Goal: Task Accomplishment & Management: Use online tool/utility

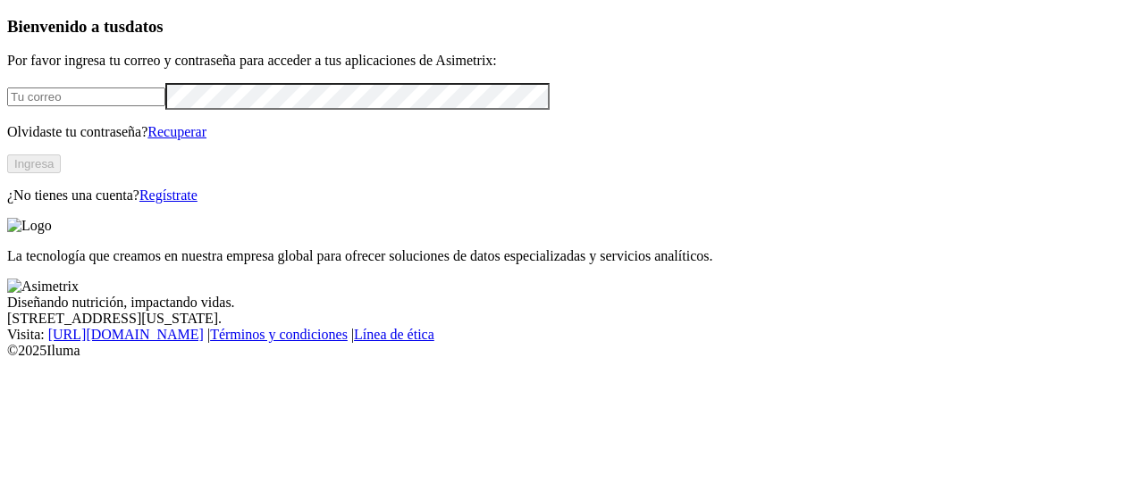
click at [165, 106] on input "email" at bounding box center [86, 97] width 158 height 19
type input "alejandro.ramirez@finca.co"
click input "submit" at bounding box center [0, 0] width 0 height 0
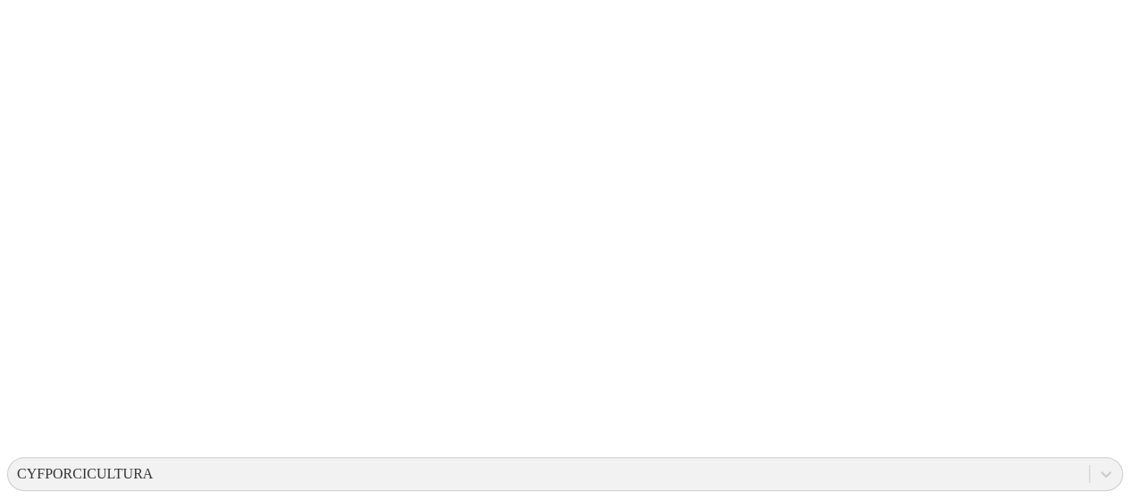
scroll to position [278, 0]
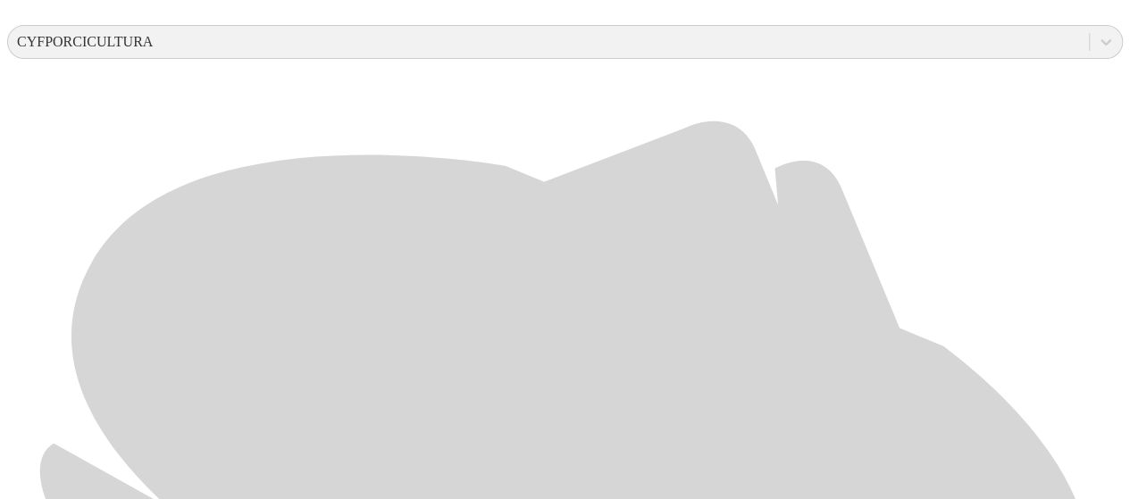
scroll to position [715, 0]
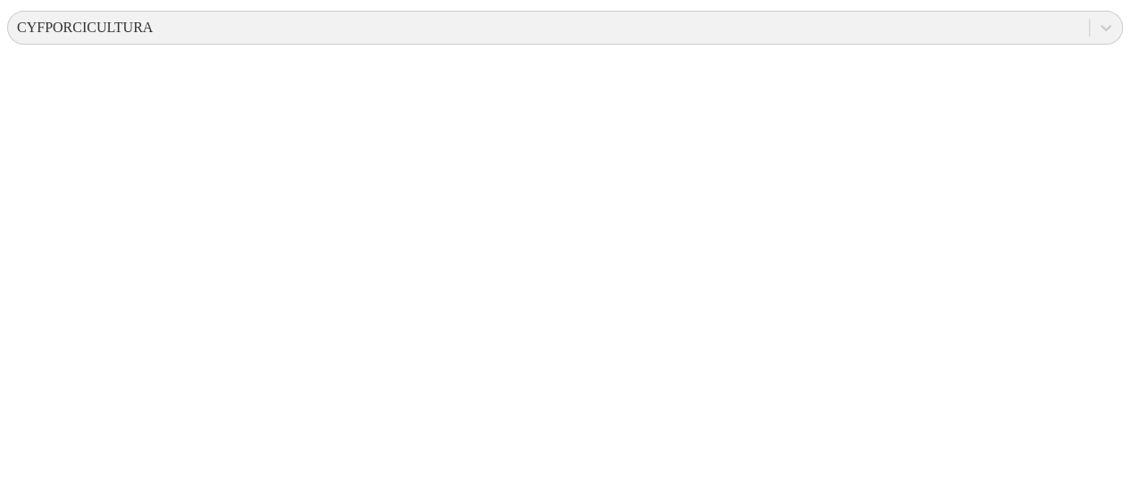
scroll to position [0, 0]
